Goal: Task Accomplishment & Management: Use online tool/utility

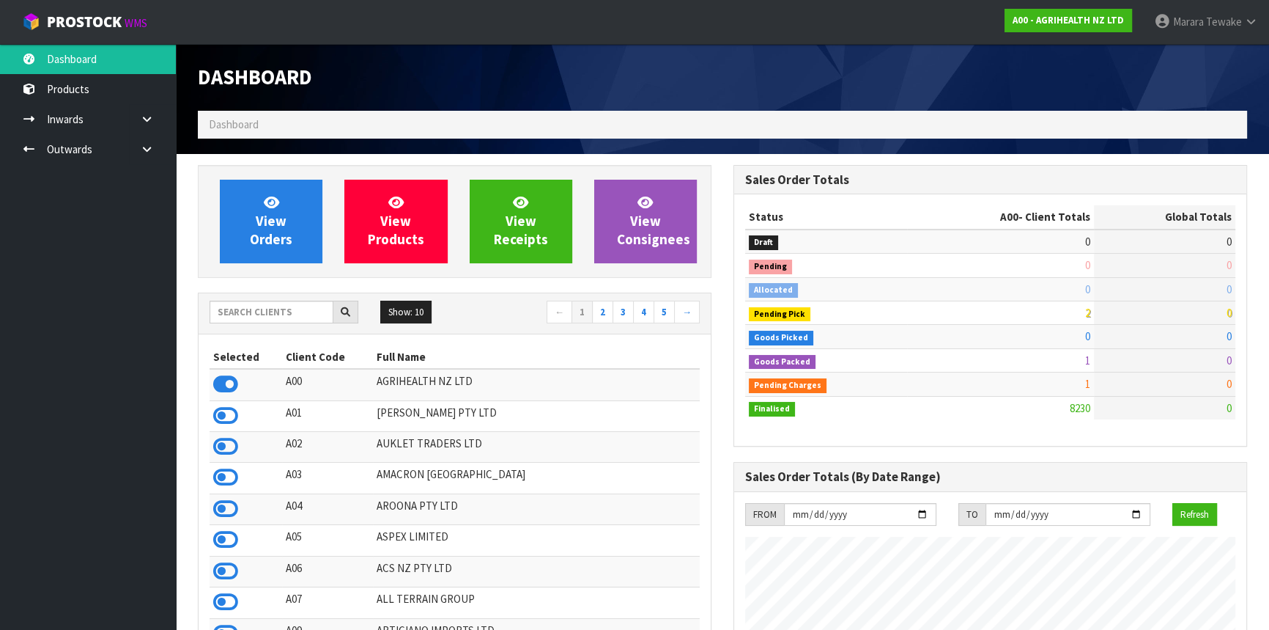
scroll to position [1108, 535]
click at [286, 322] on input "text" at bounding box center [272, 312] width 124 height 23
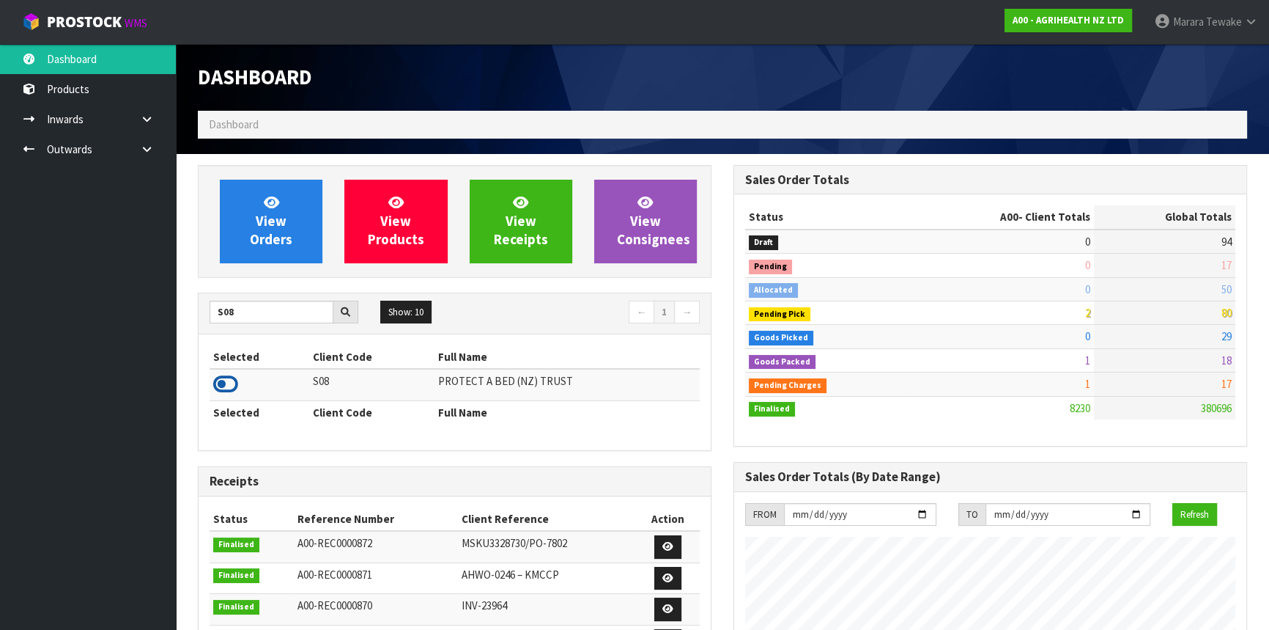
click at [236, 378] on icon at bounding box center [225, 384] width 25 height 22
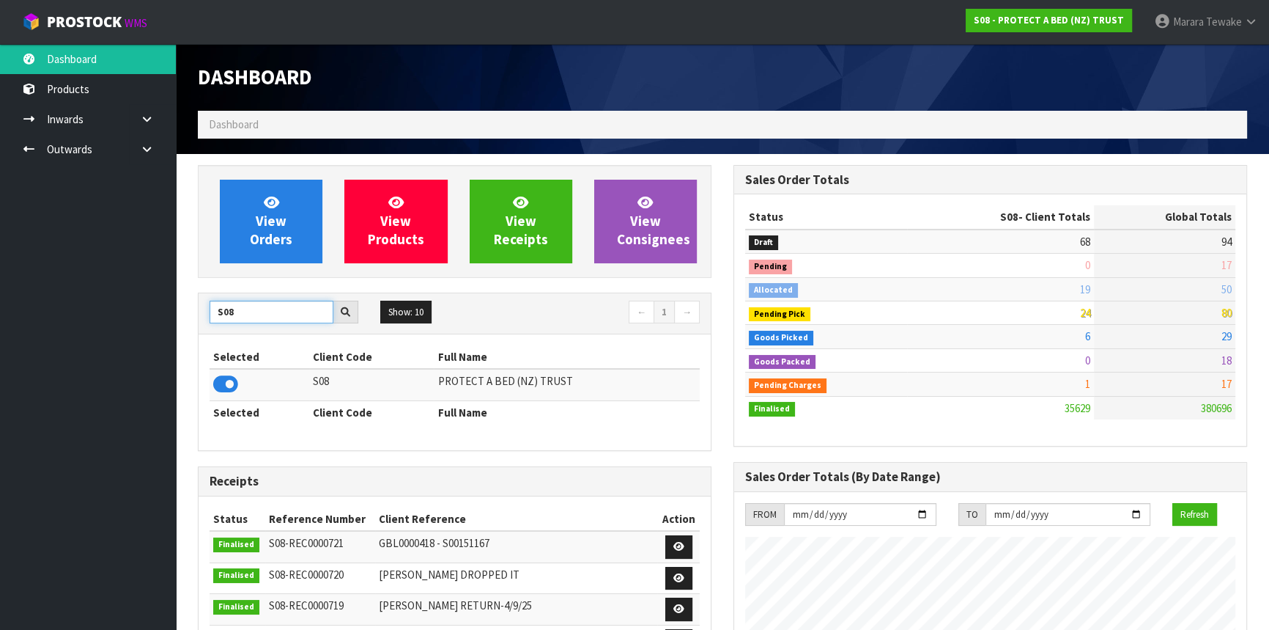
drag, startPoint x: 253, startPoint y: 314, endPoint x: 174, endPoint y: 286, distance: 84.2
click at [202, 303] on div "S08" at bounding box center [284, 312] width 171 height 23
type input "C11"
click at [227, 380] on icon at bounding box center [225, 384] width 25 height 22
drag, startPoint x: 257, startPoint y: 309, endPoint x: 196, endPoint y: 292, distance: 63.6
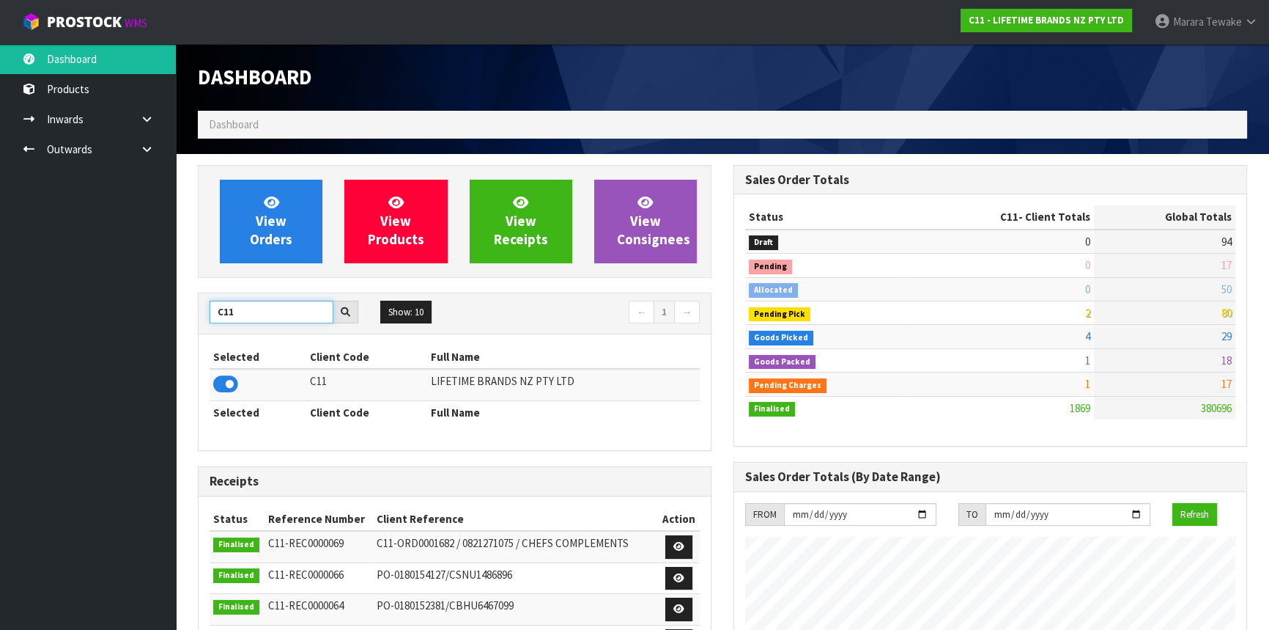
click at [206, 297] on div "C11 Show: 10 5 10 25 50 ← 1 →" at bounding box center [455, 313] width 512 height 41
click at [234, 386] on icon at bounding box center [225, 384] width 25 height 22
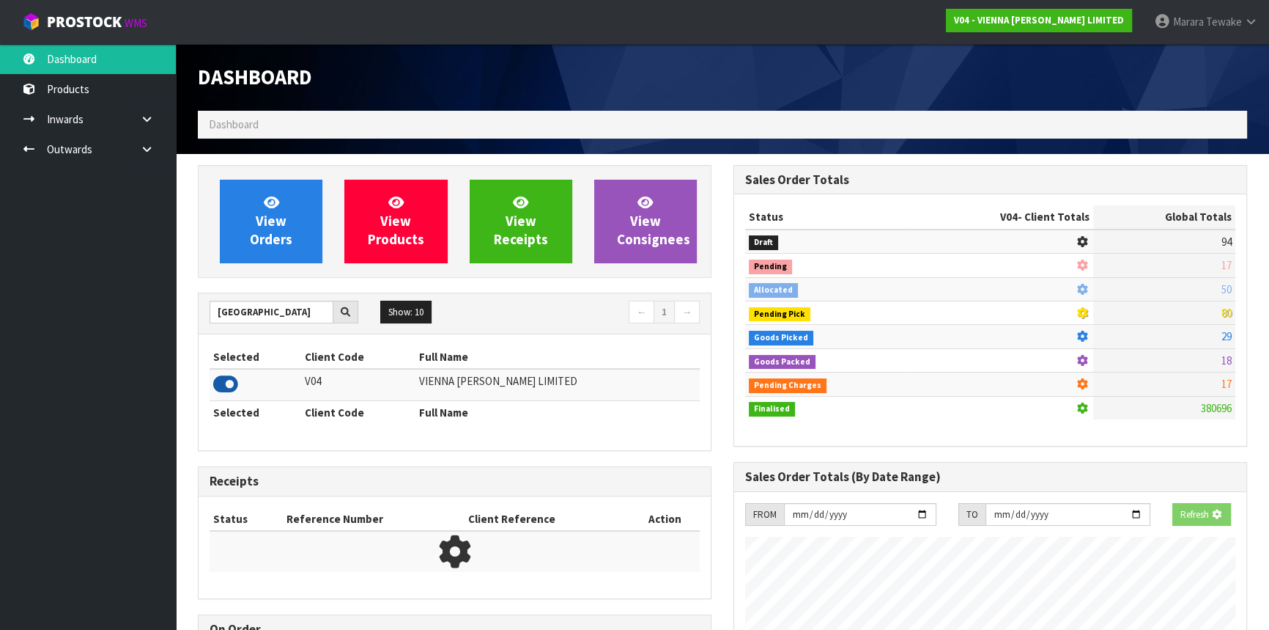
scroll to position [1218, 535]
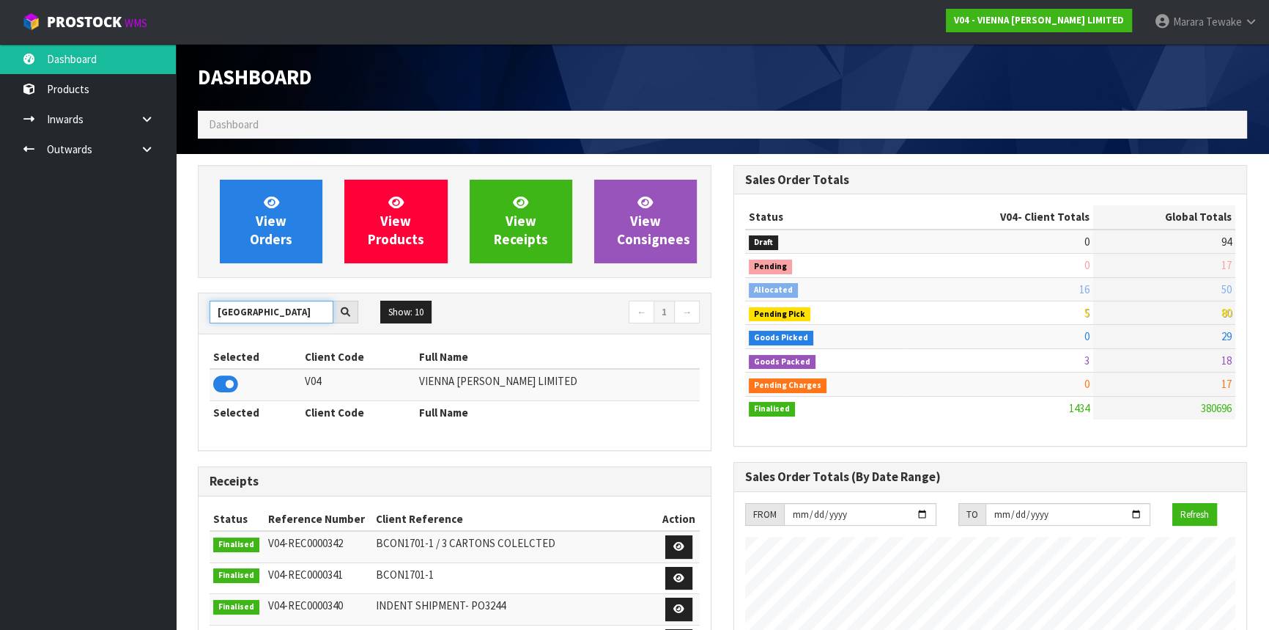
drag, startPoint x: 268, startPoint y: 311, endPoint x: 204, endPoint y: 300, distance: 65.4
click at [210, 301] on input "[GEOGRAPHIC_DATA]" at bounding box center [272, 312] width 124 height 23
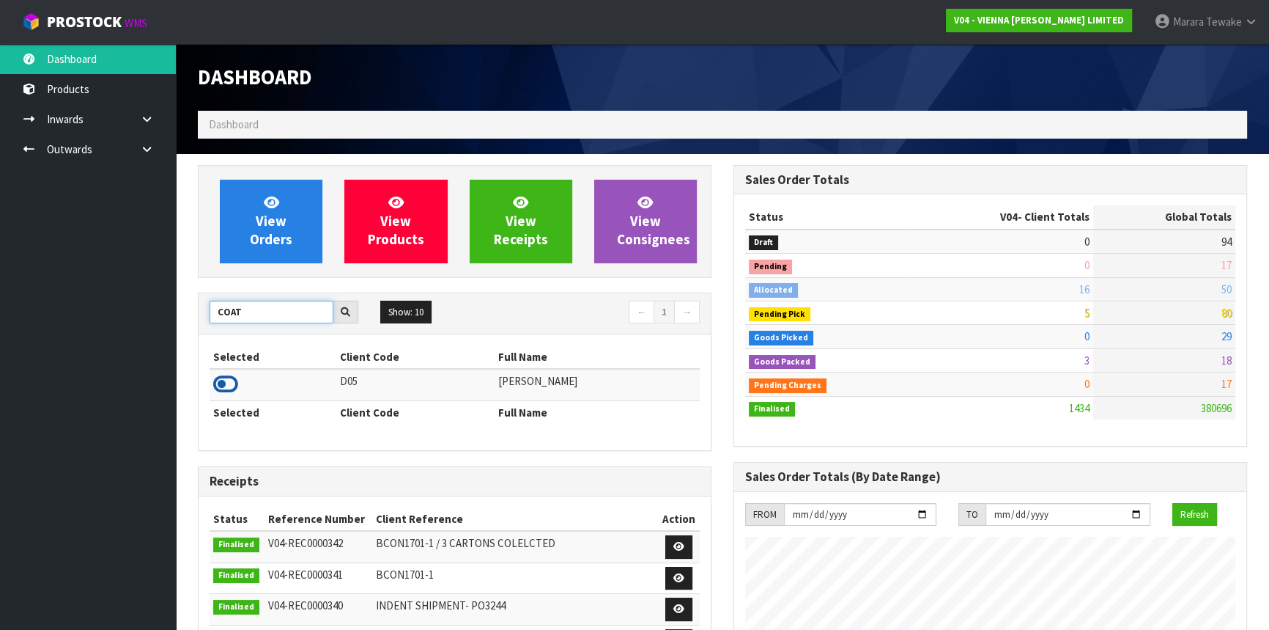
type input "COAT"
click at [215, 384] on icon at bounding box center [225, 384] width 25 height 22
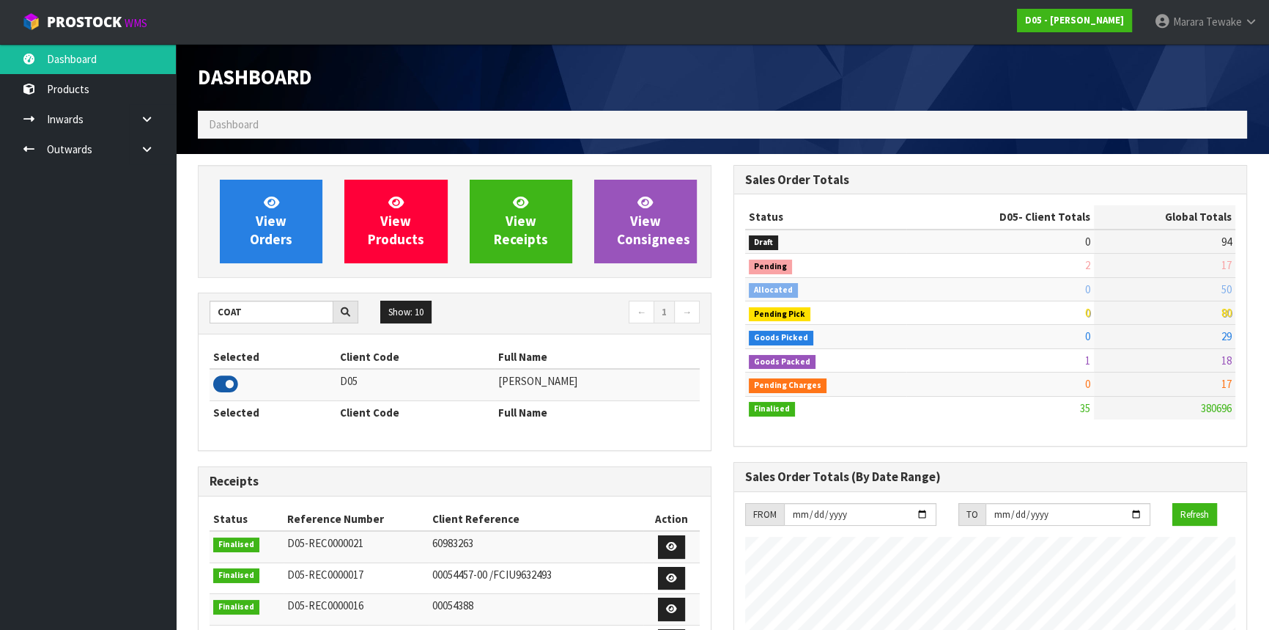
scroll to position [1280, 535]
drag, startPoint x: 248, startPoint y: 313, endPoint x: 180, endPoint y: 290, distance: 71.9
click at [197, 299] on div "View Orders View Products View Receipts View Consignees COAT Show: 10 5 10 25 5…" at bounding box center [455, 590] width 536 height 851
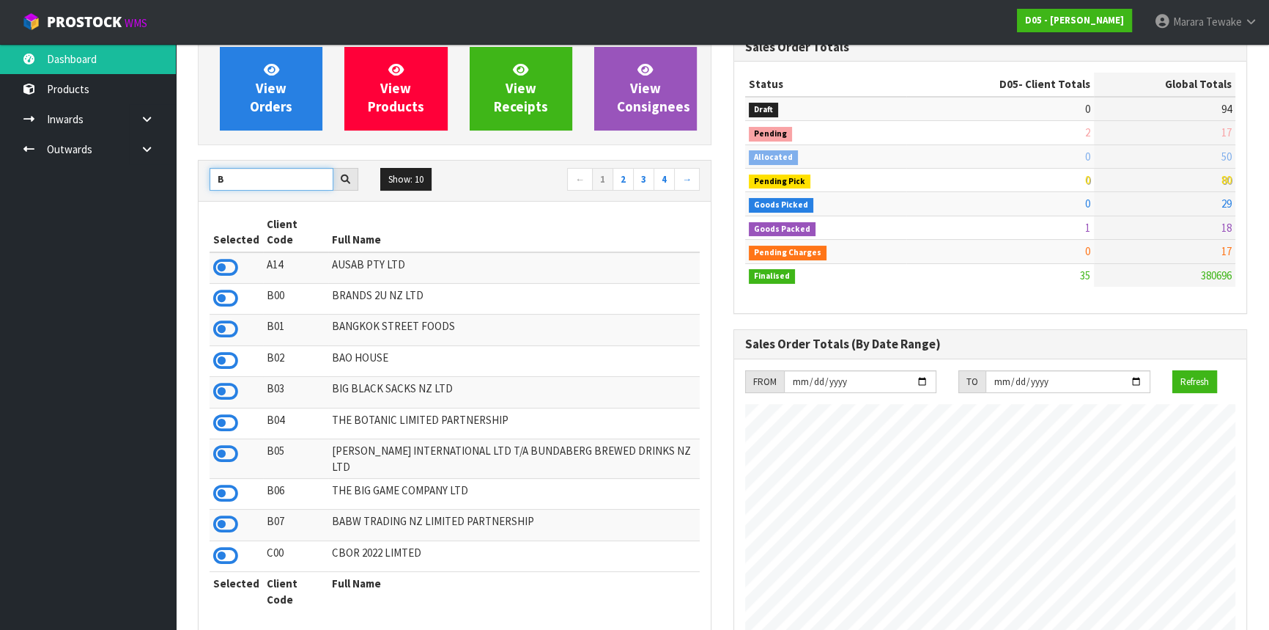
scroll to position [199, 0]
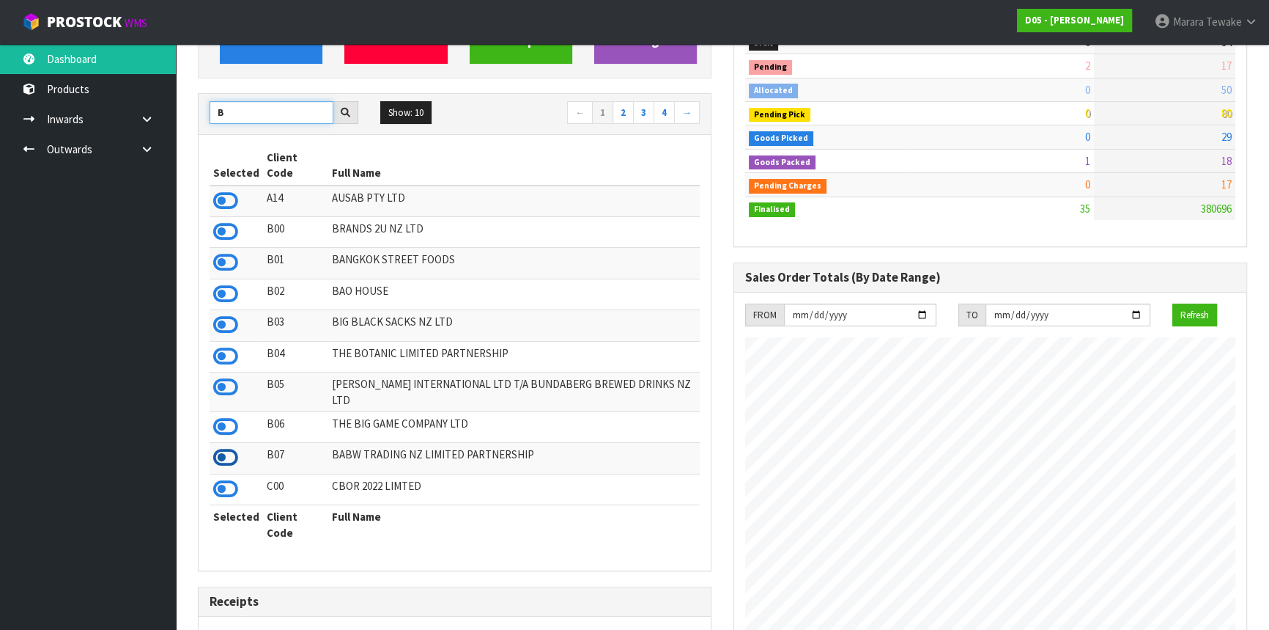
type input "B"
click at [235, 446] on icon at bounding box center [225, 457] width 25 height 22
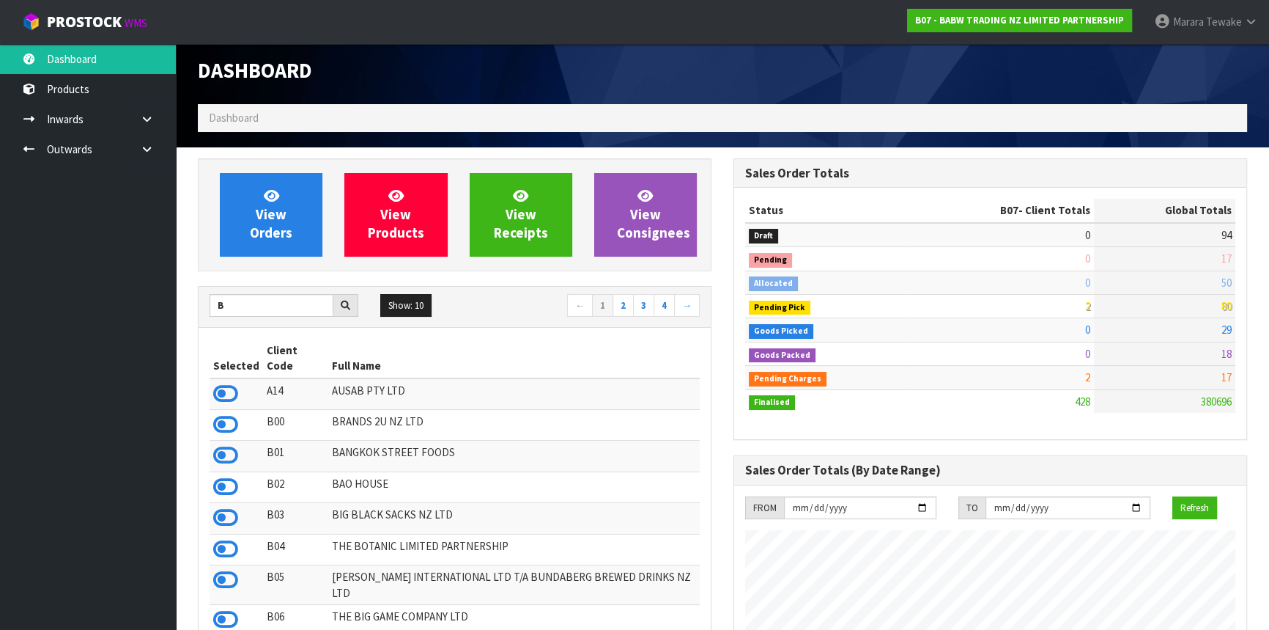
scroll to position [0, 0]
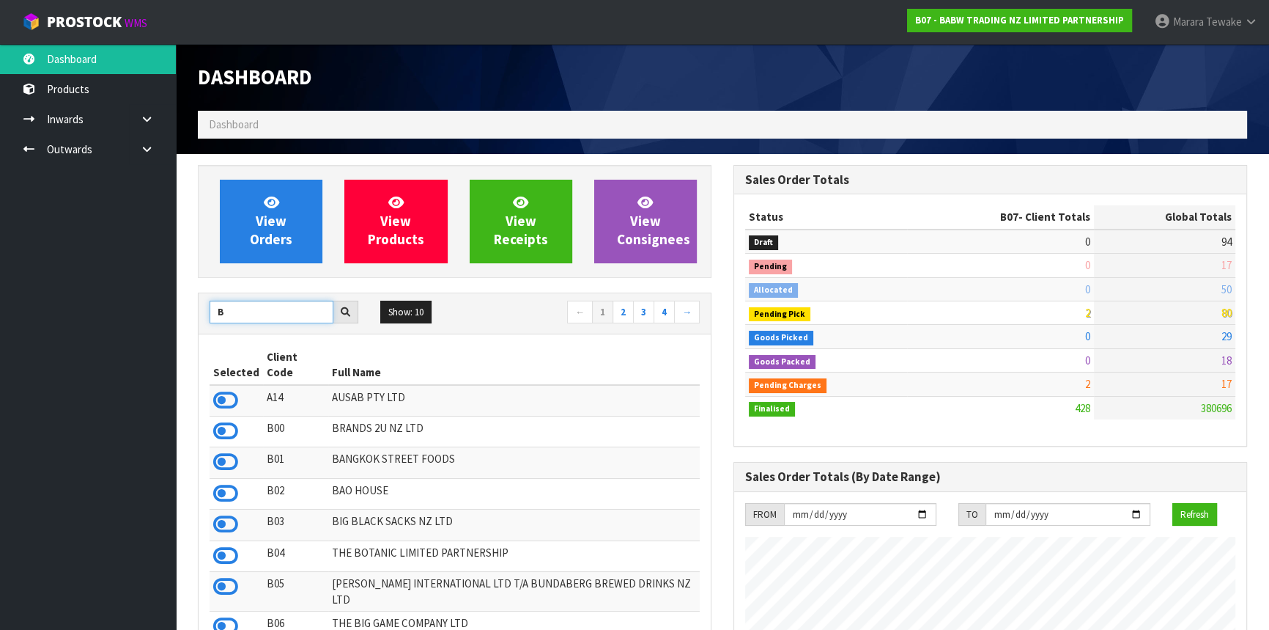
drag, startPoint x: 245, startPoint y: 315, endPoint x: 202, endPoint y: 303, distance: 44.1
click at [210, 308] on input "B" at bounding box center [272, 312] width 124 height 23
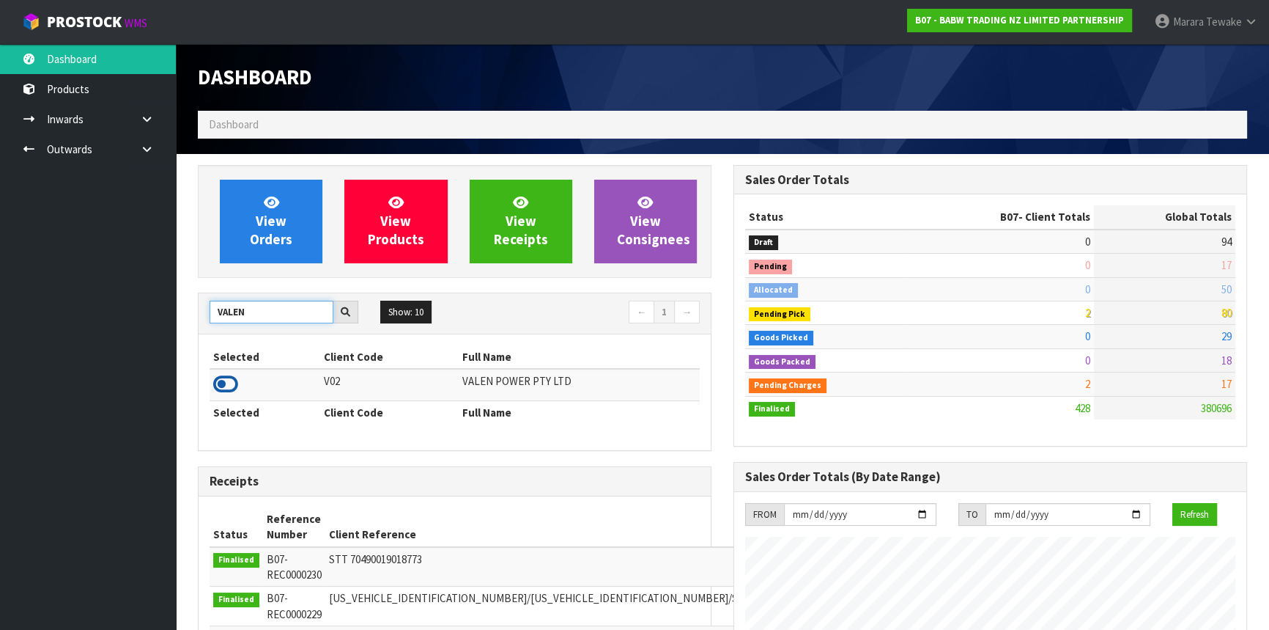
type input "VALEN"
click at [232, 381] on icon at bounding box center [225, 384] width 25 height 22
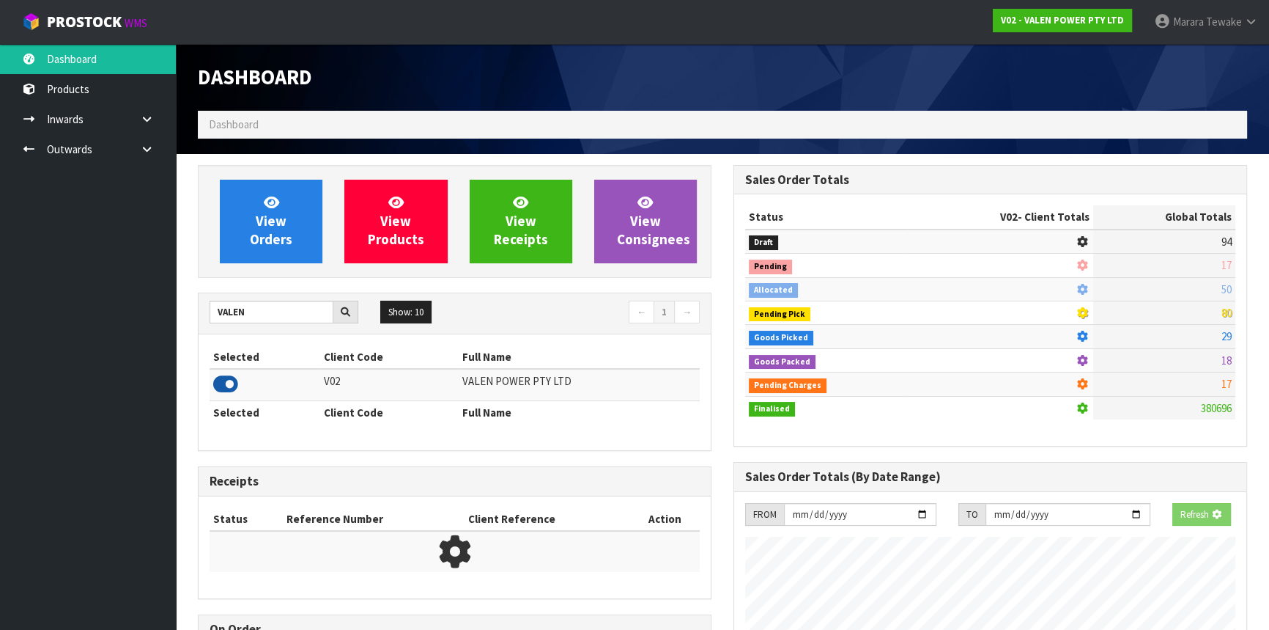
scroll to position [1108, 535]
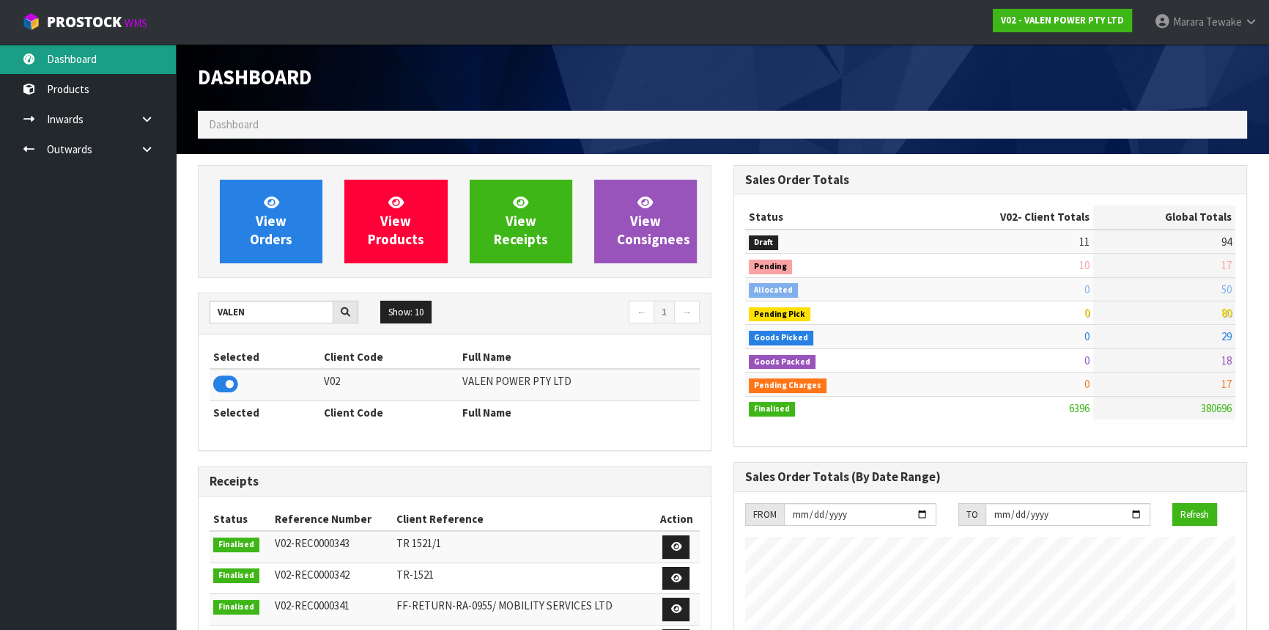
click at [97, 66] on link "Dashboard" at bounding box center [88, 59] width 176 height 30
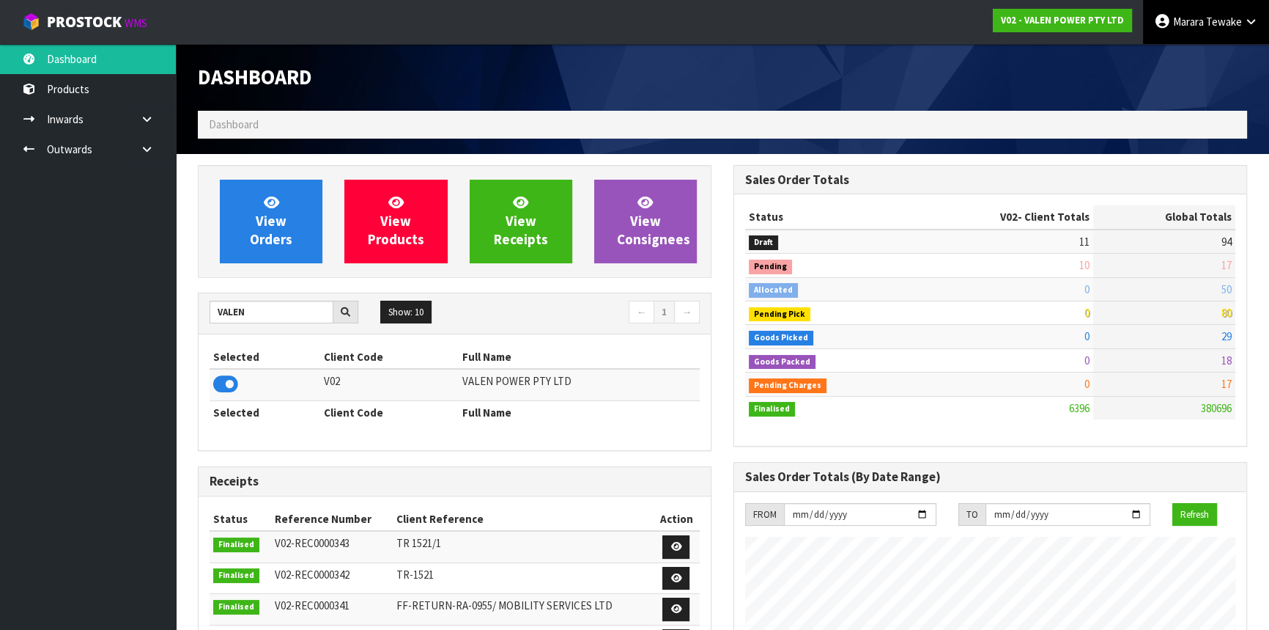
click at [1196, 19] on span "Marara" at bounding box center [1188, 22] width 31 height 14
click at [1171, 63] on link "Logout" at bounding box center [1211, 58] width 116 height 20
